Goal: Task Accomplishment & Management: Manage account settings

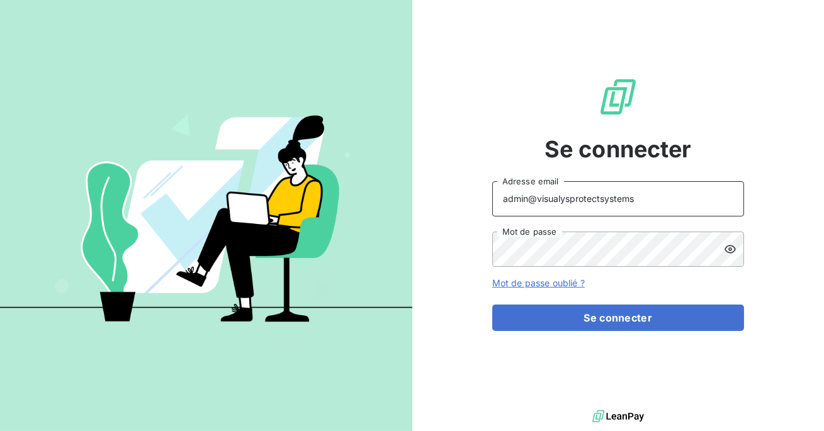
click at [644, 201] on input "admin@visualysprotectsystems" at bounding box center [619, 198] width 252 height 35
type input "admin@ece"
click at [493, 305] on button "Se connecter" at bounding box center [619, 318] width 252 height 26
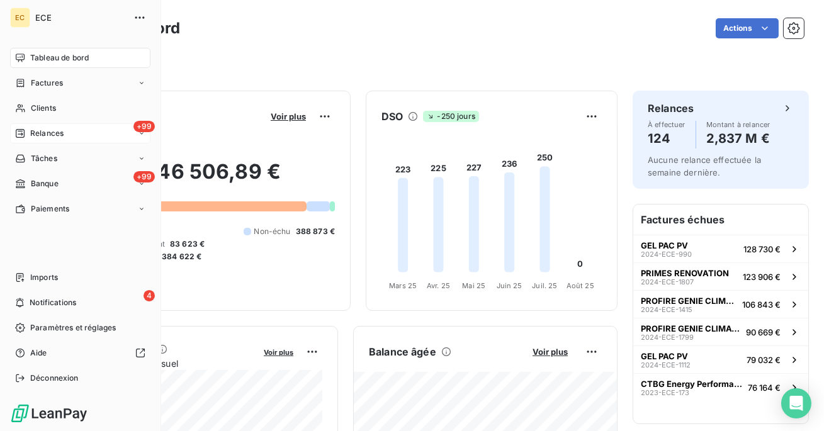
click at [28, 137] on div "Relances" at bounding box center [39, 133] width 48 height 11
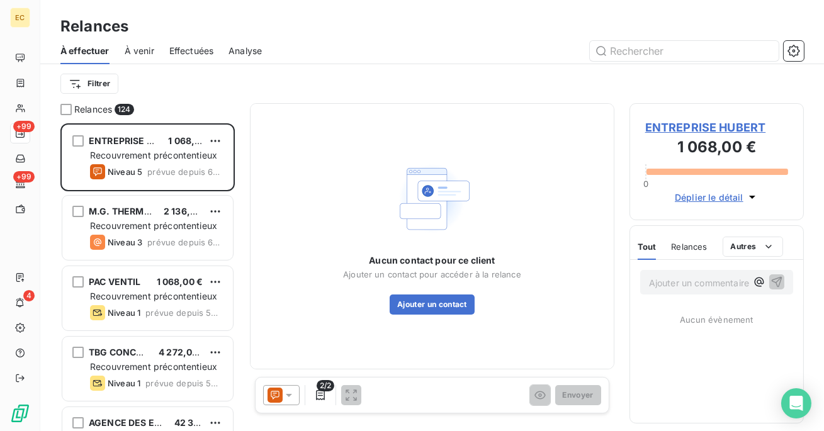
scroll to position [308, 174]
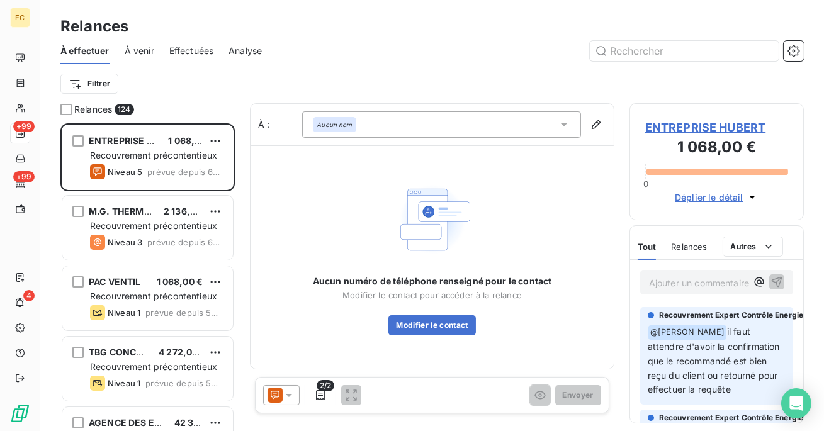
click at [190, 55] on span "Effectuées" at bounding box center [191, 51] width 45 height 13
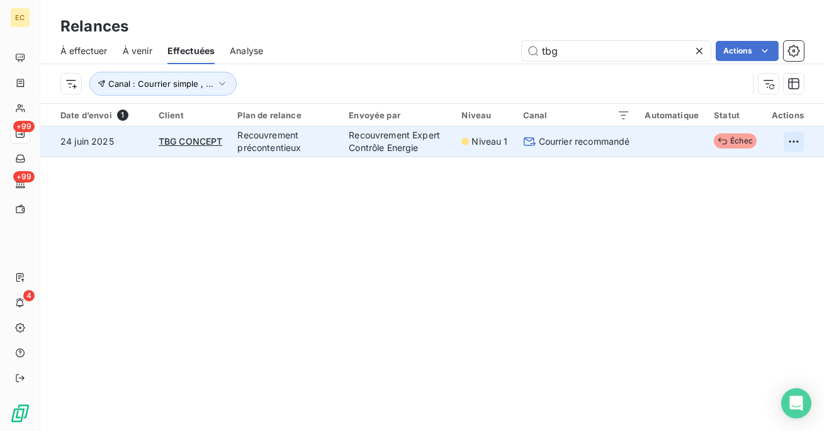
type input "tbg"
click at [789, 140] on html "EC +99 +99 4 Relances À effectuer À venir Effectuées Analyse tbg Actions Canal …" at bounding box center [412, 215] width 824 height 431
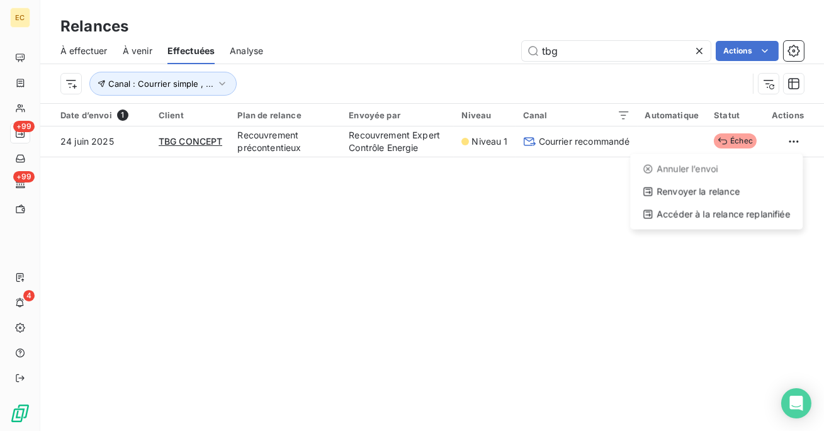
click at [707, 145] on html "EC +99 +99 4 Relances À effectuer À venir Effectuées Analyse tbg Actions Canal …" at bounding box center [412, 215] width 824 height 431
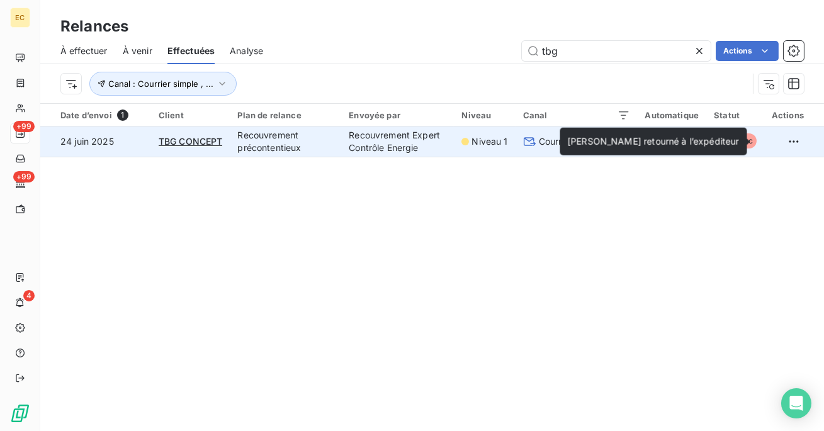
click at [734, 137] on span "Échec" at bounding box center [735, 141] width 43 height 15
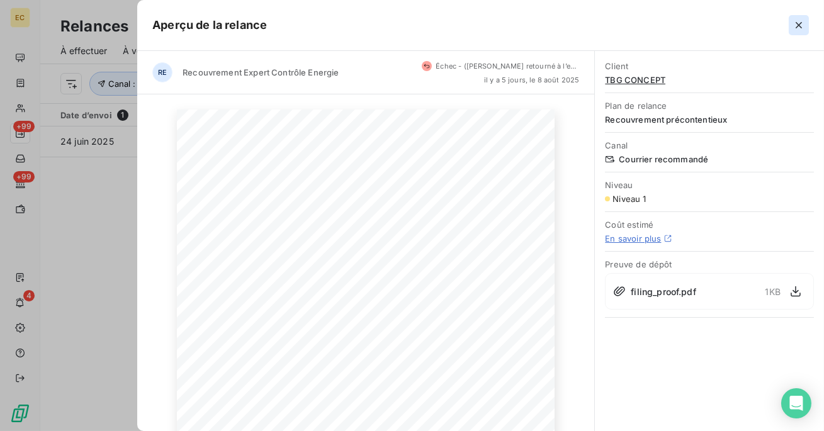
click at [803, 25] on icon "button" at bounding box center [799, 25] width 13 height 13
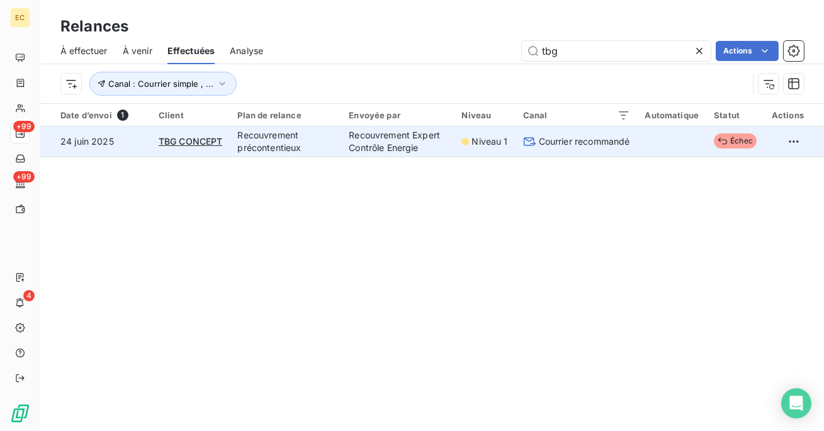
click at [649, 138] on td at bounding box center [672, 142] width 69 height 30
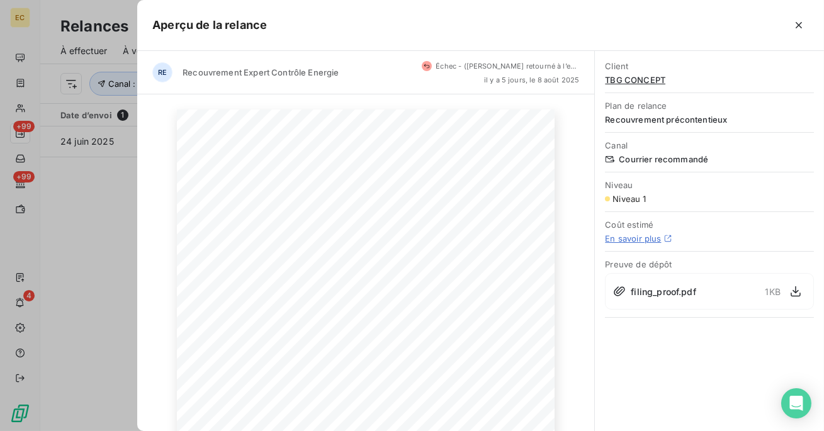
click at [21, 390] on div at bounding box center [412, 215] width 824 height 431
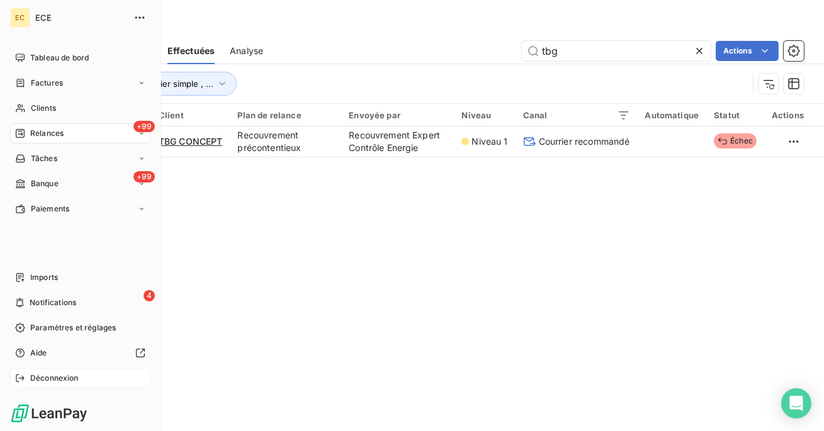
click at [21, 379] on icon at bounding box center [20, 379] width 8 height 8
